Goal: Task Accomplishment & Management: Complete application form

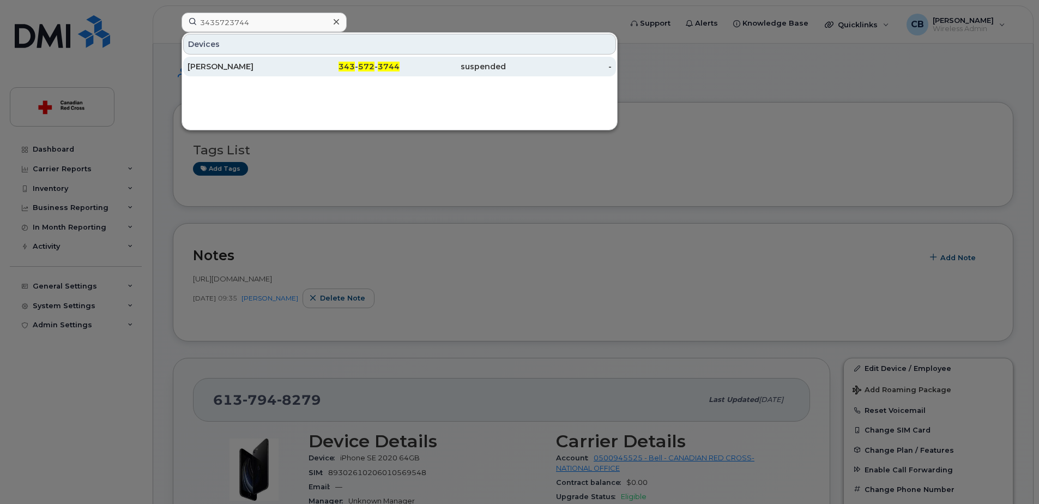
scroll to position [218, 0]
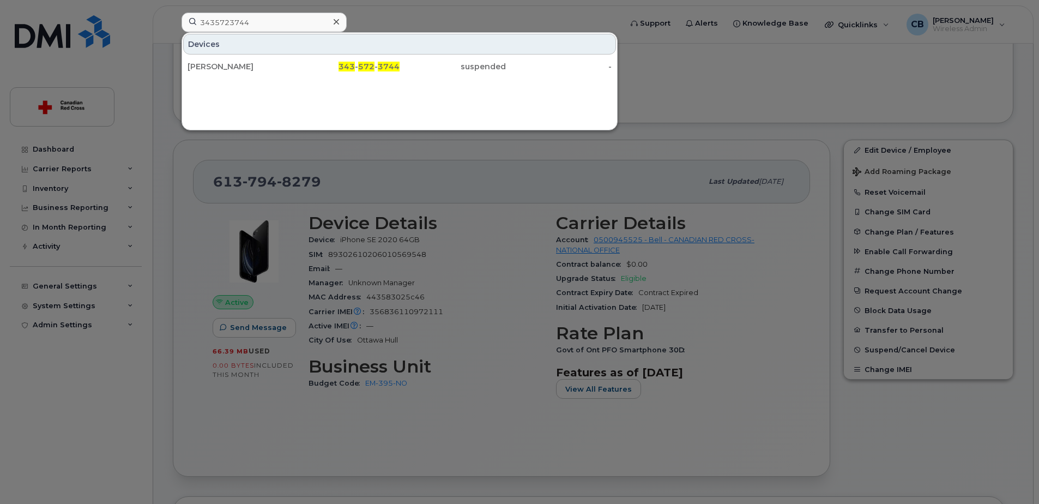
click at [661, 65] on div at bounding box center [519, 252] width 1039 height 504
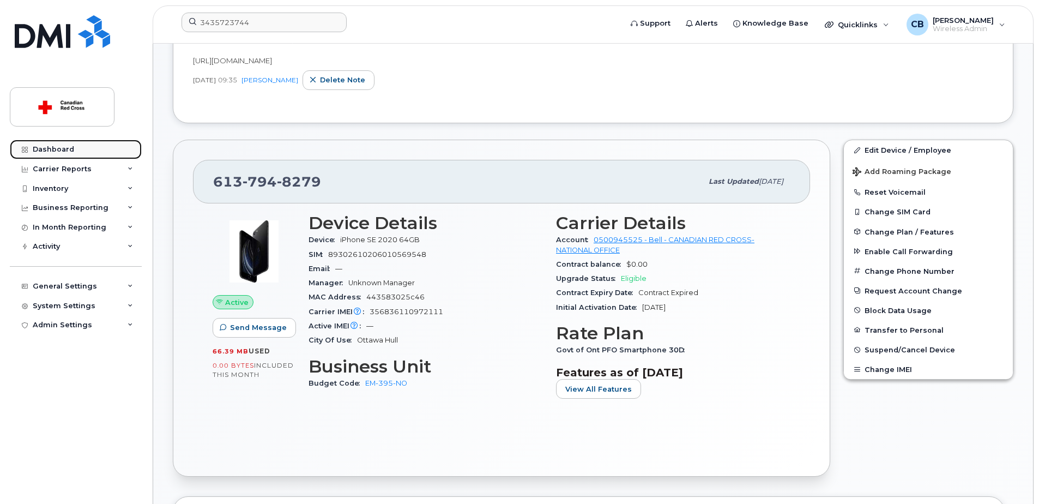
click at [69, 146] on div "Dashboard" at bounding box center [53, 149] width 41 height 9
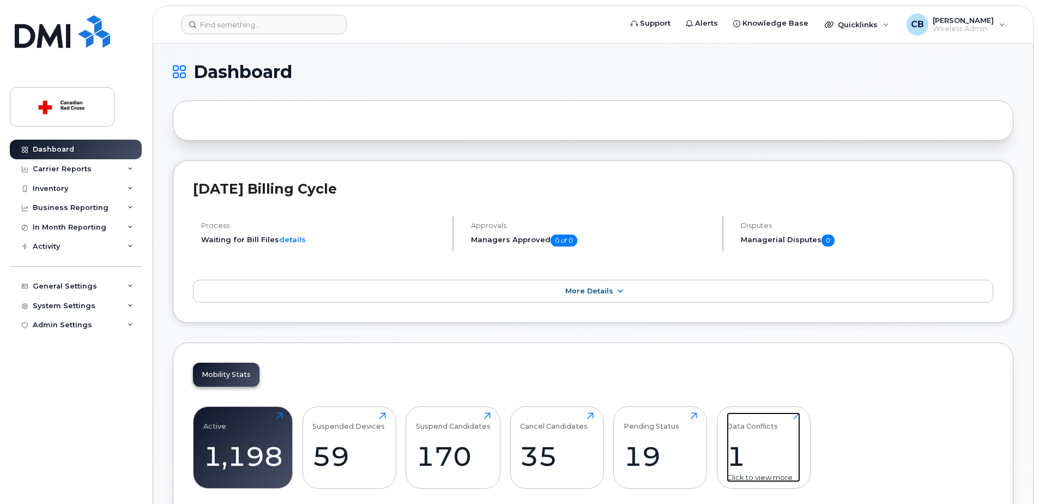
click at [741, 452] on div "1" at bounding box center [764, 456] width 74 height 32
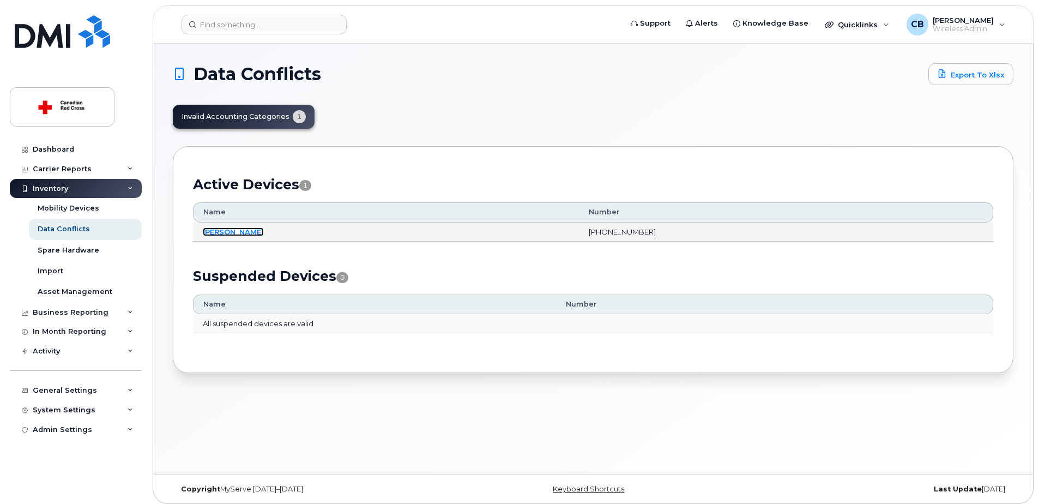
click at [242, 230] on link "[PERSON_NAME]" at bounding box center [233, 231] width 61 height 9
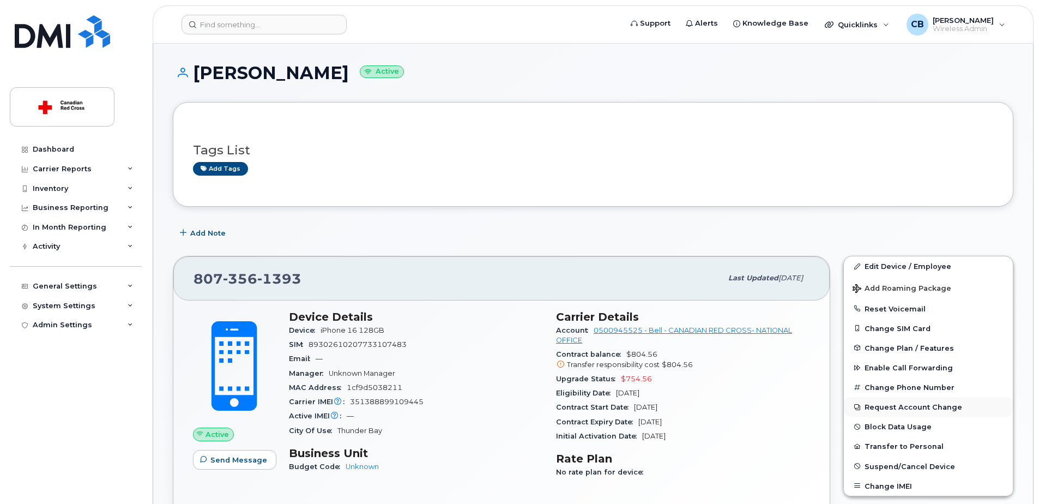
click at [894, 405] on button "Request Account Change" at bounding box center [928, 407] width 169 height 20
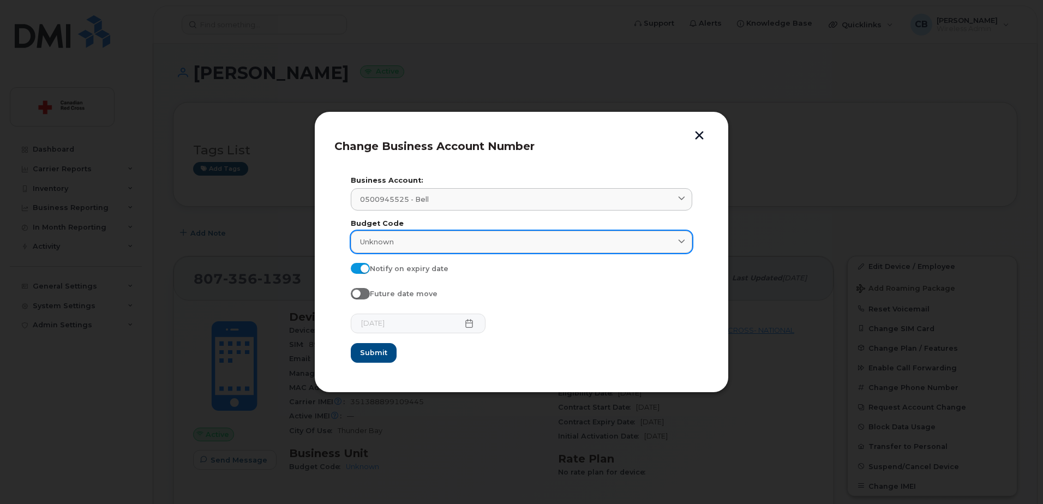
click at [392, 244] on span "Unknown" at bounding box center [377, 242] width 34 height 10
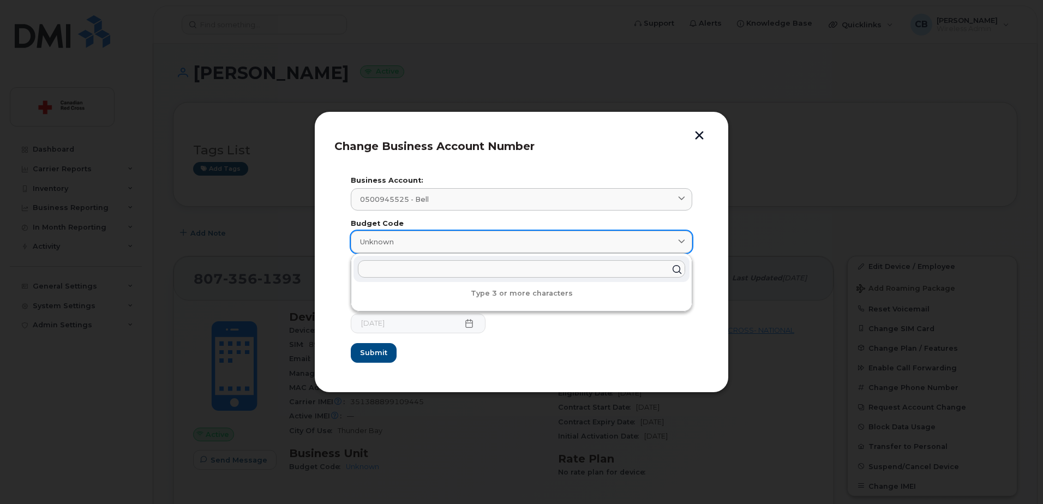
paste input "HW-745-ON-ONNU"
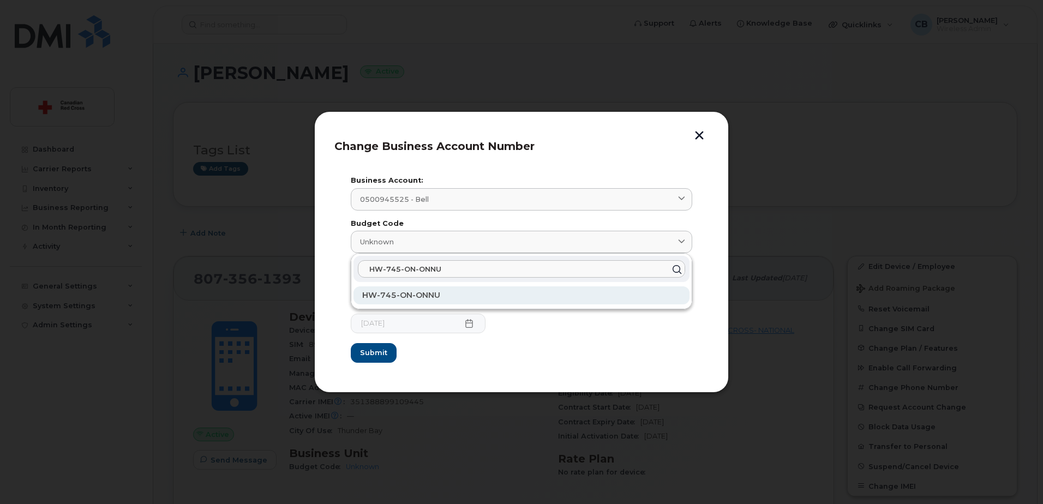
type input "HW-745-ON-ONNU"
click at [388, 295] on span "HW-745-ON-ONNU" at bounding box center [401, 295] width 78 height 10
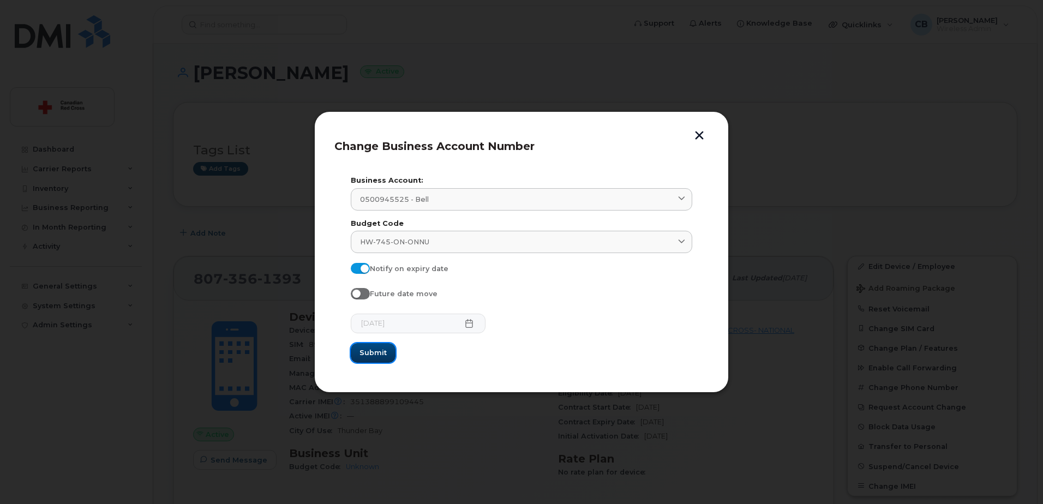
click at [375, 348] on span "Submit" at bounding box center [372, 352] width 27 height 10
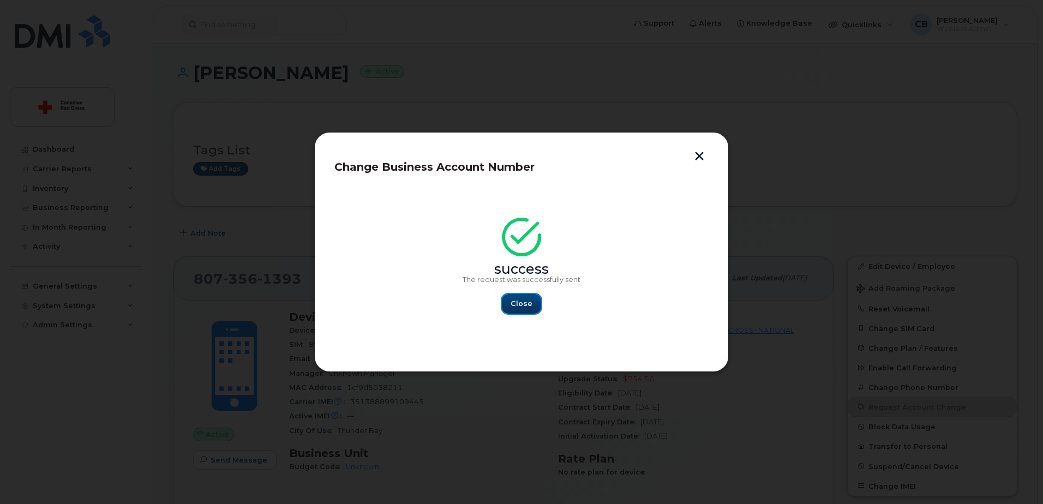
click at [520, 306] on span "Close" at bounding box center [521, 303] width 22 height 10
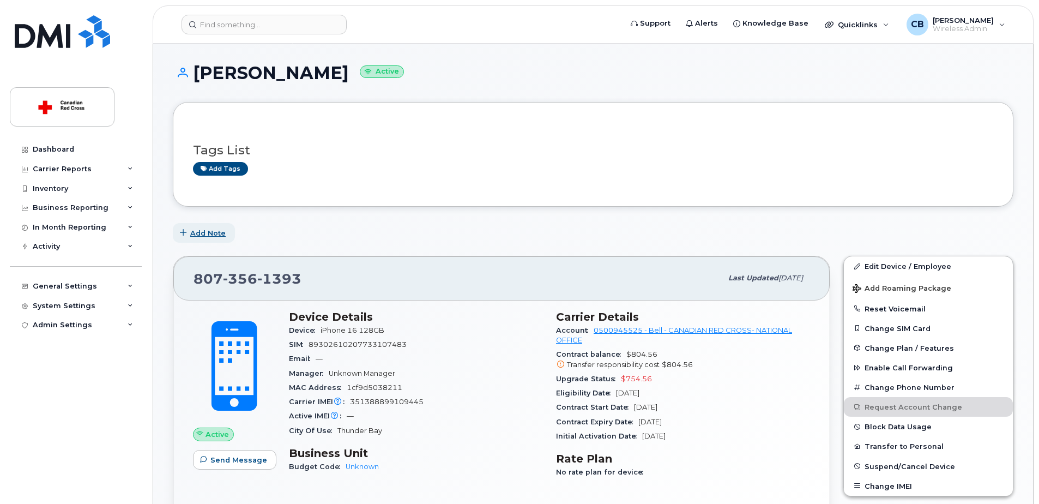
click at [208, 231] on span "Add Note" at bounding box center [207, 233] width 35 height 10
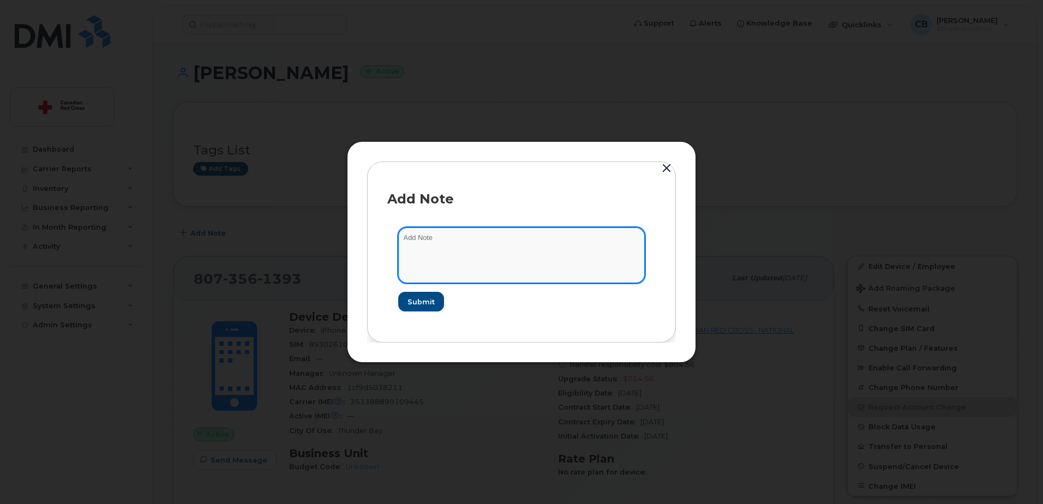
click at [572, 250] on textarea at bounding box center [521, 255] width 247 height 56
paste textarea "https://crcssupport.atlassian.net/browse/IS-163915"
type textarea "https://crcssupport.atlassian.net/browse/IS-163915"
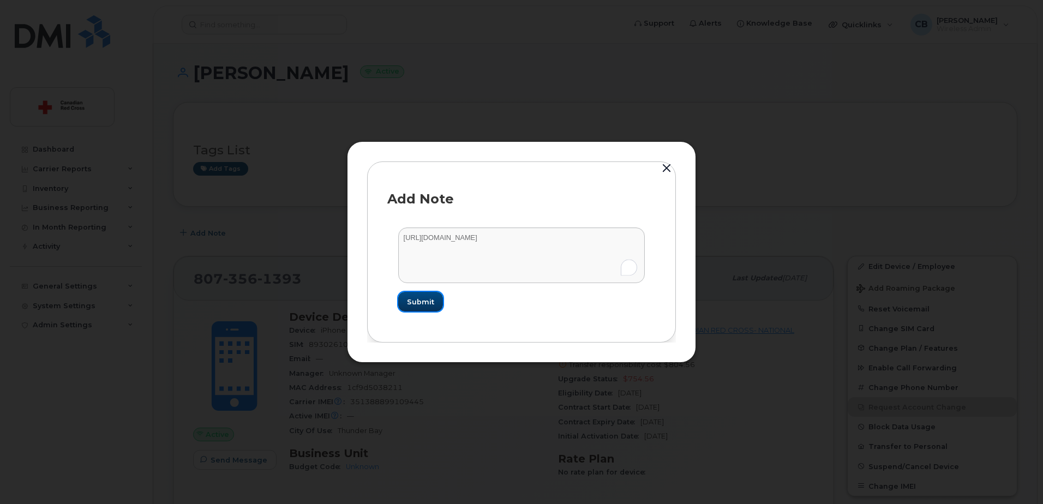
click at [413, 298] on span "Submit" at bounding box center [420, 302] width 27 height 10
